Goal: Information Seeking & Learning: Check status

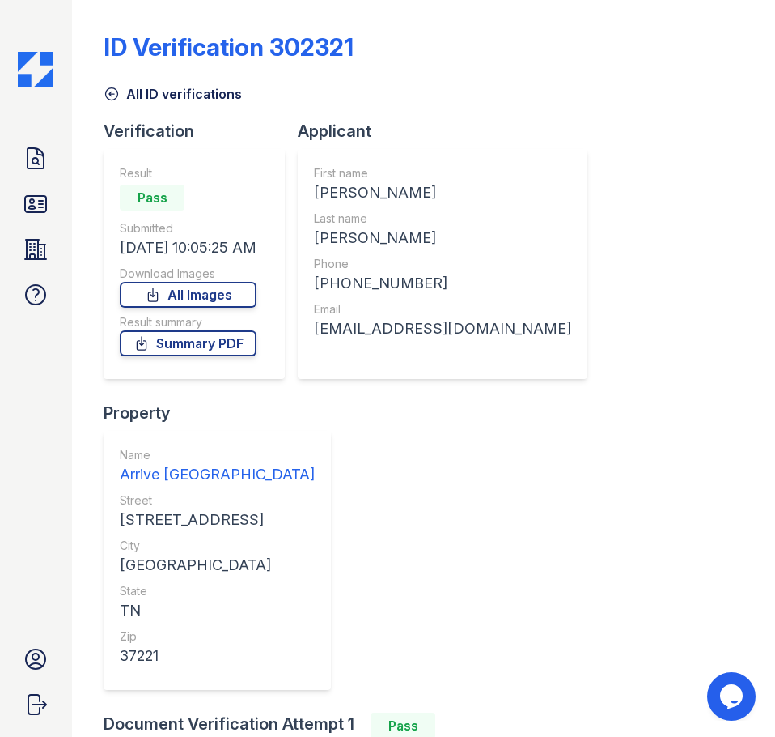
click at [31, 151] on icon at bounding box center [36, 159] width 26 height 26
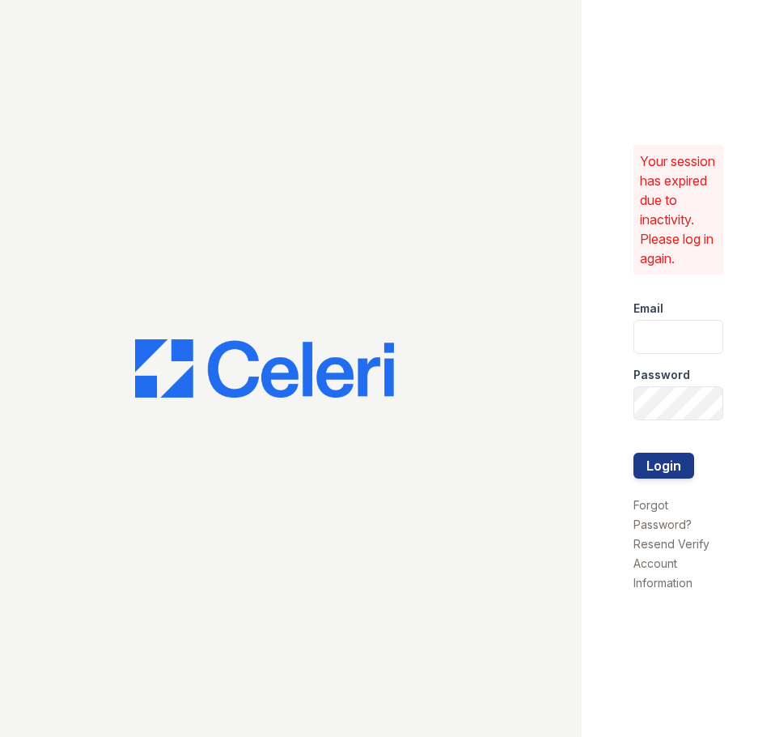
click at [677, 312] on div "Email" at bounding box center [679, 303] width 91 height 32
click at [669, 338] on input "email" at bounding box center [679, 337] width 91 height 34
type input "mmcgee@trinity-pm.com"
click at [634, 452] on button "Login" at bounding box center [664, 465] width 61 height 26
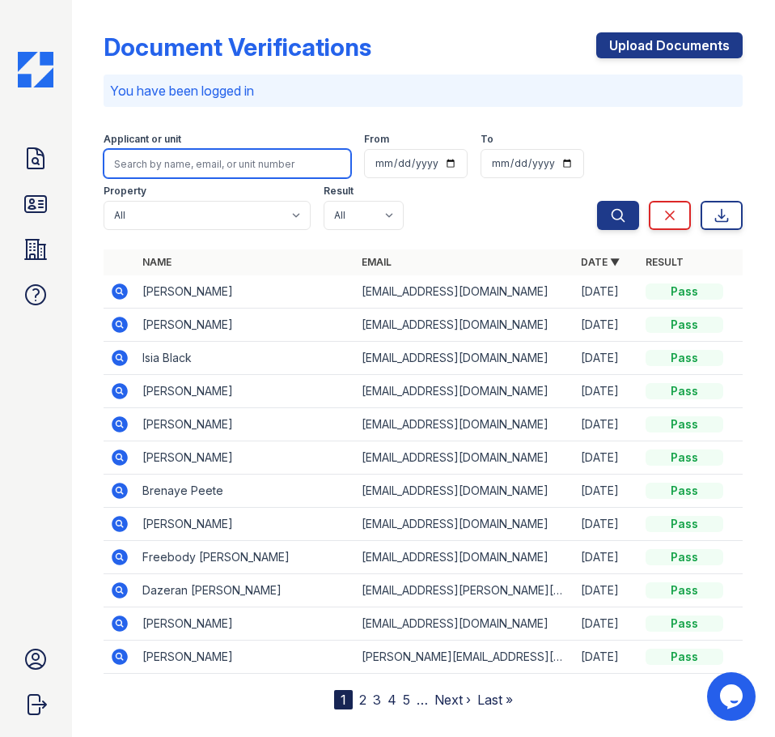
click at [223, 161] on input "search" at bounding box center [228, 163] width 248 height 29
type input "[PERSON_NAME]"
click at [597, 201] on button "Search" at bounding box center [618, 215] width 42 height 29
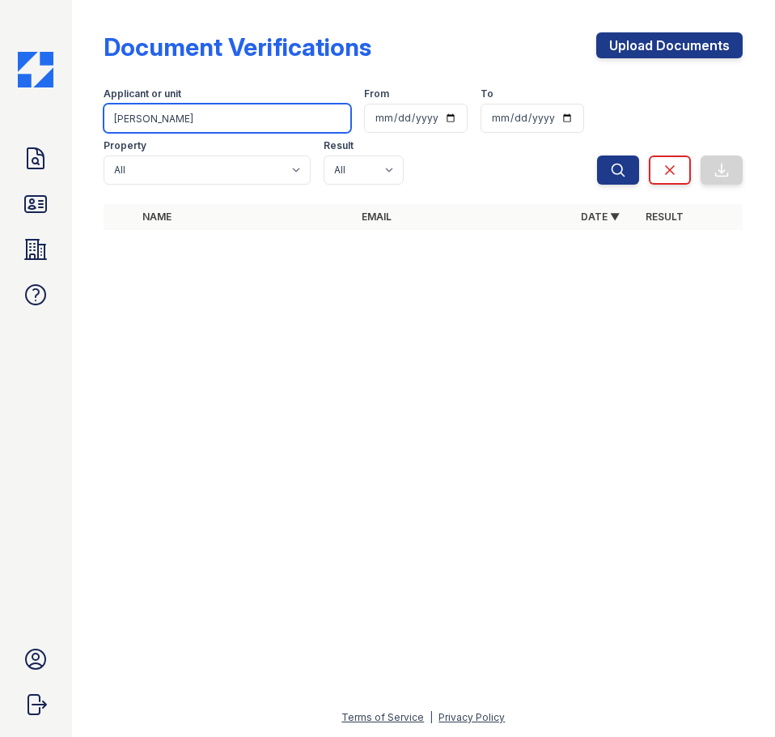
drag, startPoint x: 162, startPoint y: 120, endPoint x: -1, endPoint y: 146, distance: 164.7
click at [0, 146] on html "Doc Verifications ID Verifications Properties FAQ [PERSON_NAME] Trinity Propert…" at bounding box center [387, 368] width 775 height 737
type input "[PERSON_NAME]"
click at [597, 155] on button "Search" at bounding box center [618, 169] width 42 height 29
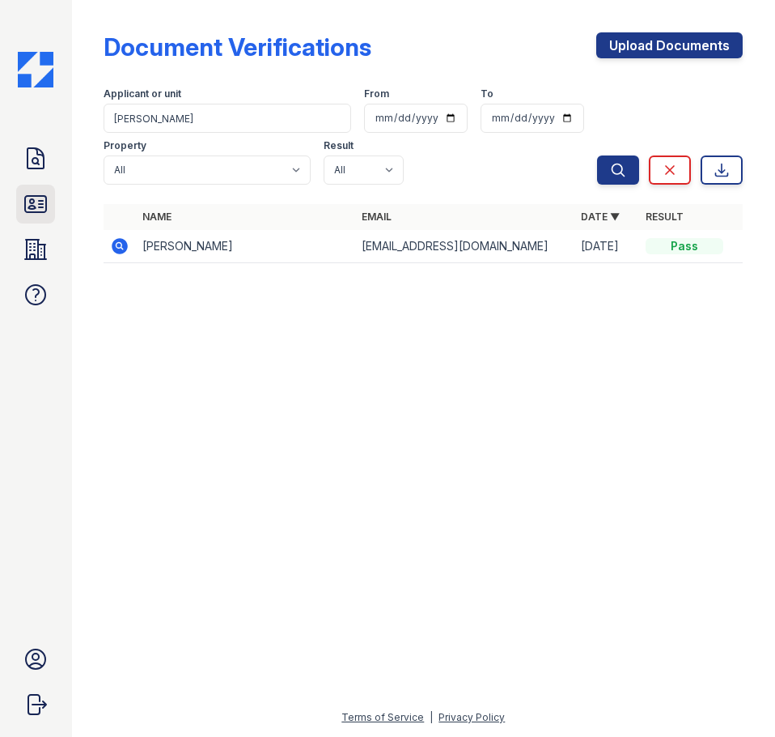
click at [42, 219] on link "ID Verifications" at bounding box center [35, 204] width 39 height 39
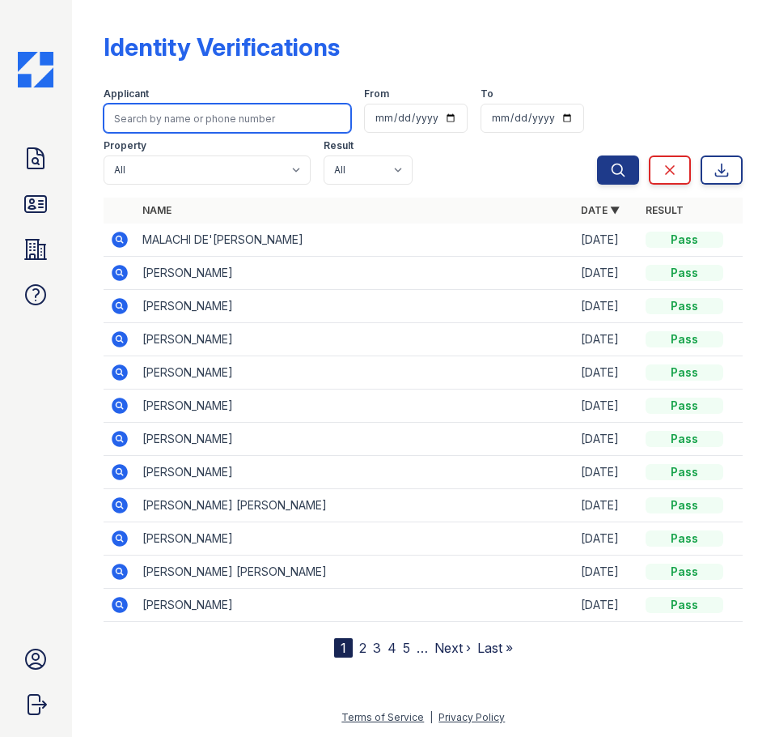
drag, startPoint x: 48, startPoint y: 214, endPoint x: 183, endPoint y: 126, distance: 161.0
click at [183, 126] on input "search" at bounding box center [228, 118] width 248 height 29
type input "[PERSON_NAME]"
click at [597, 155] on button "Search" at bounding box center [618, 169] width 42 height 29
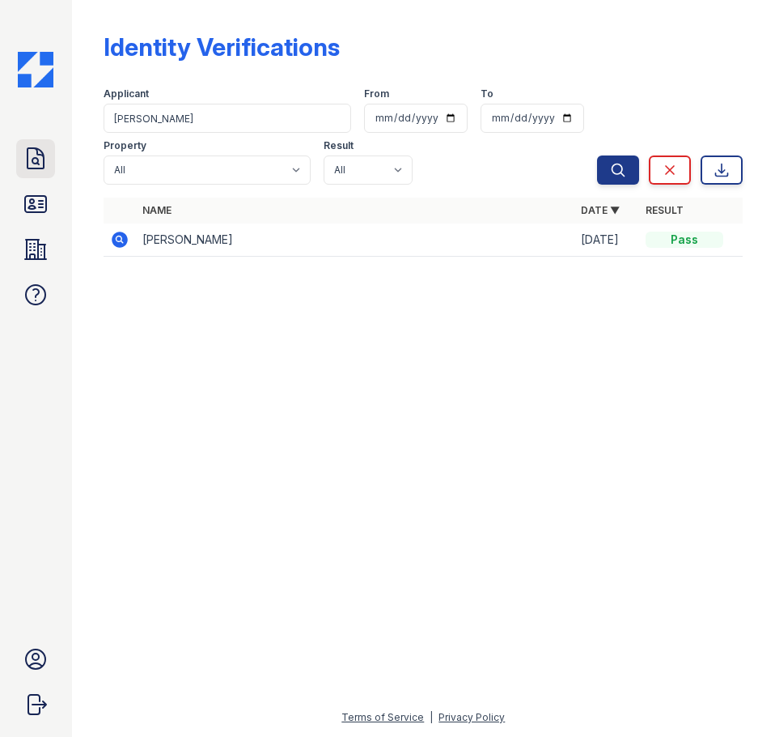
click at [35, 163] on icon at bounding box center [36, 158] width 16 height 20
